Goal: Find specific page/section: Find specific page/section

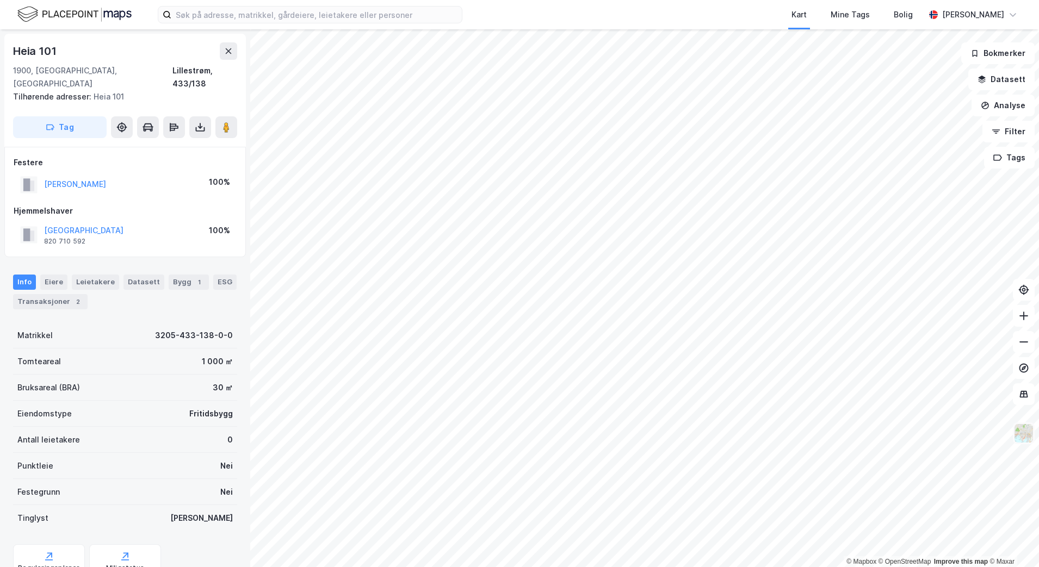
click at [864, 433] on img at bounding box center [1023, 433] width 21 height 21
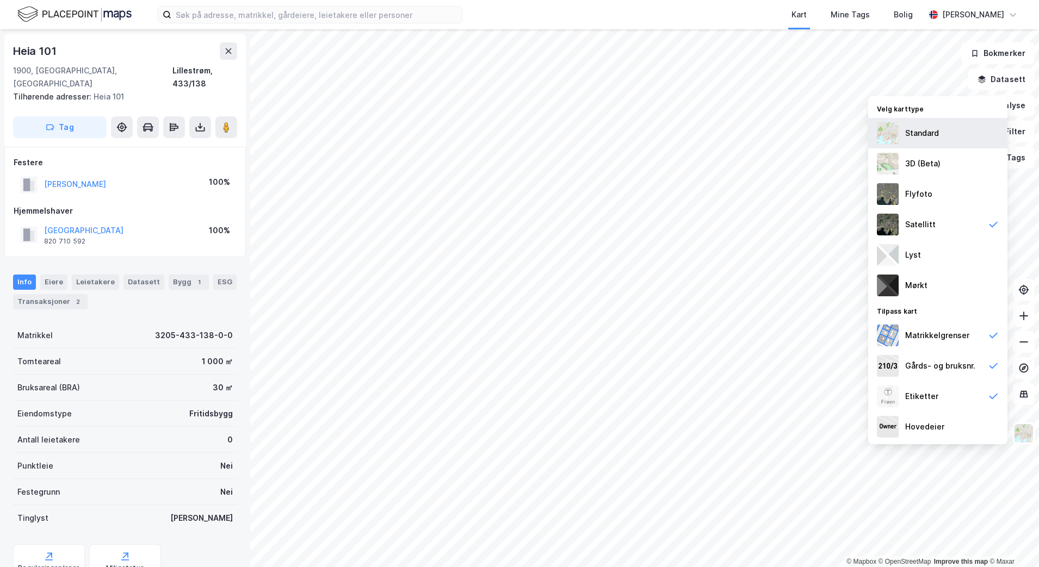
click at [864, 127] on div "Standard" at bounding box center [922, 133] width 34 height 13
click at [228, 53] on icon at bounding box center [228, 51] width 9 height 9
